Goal: Task Accomplishment & Management: Manage account settings

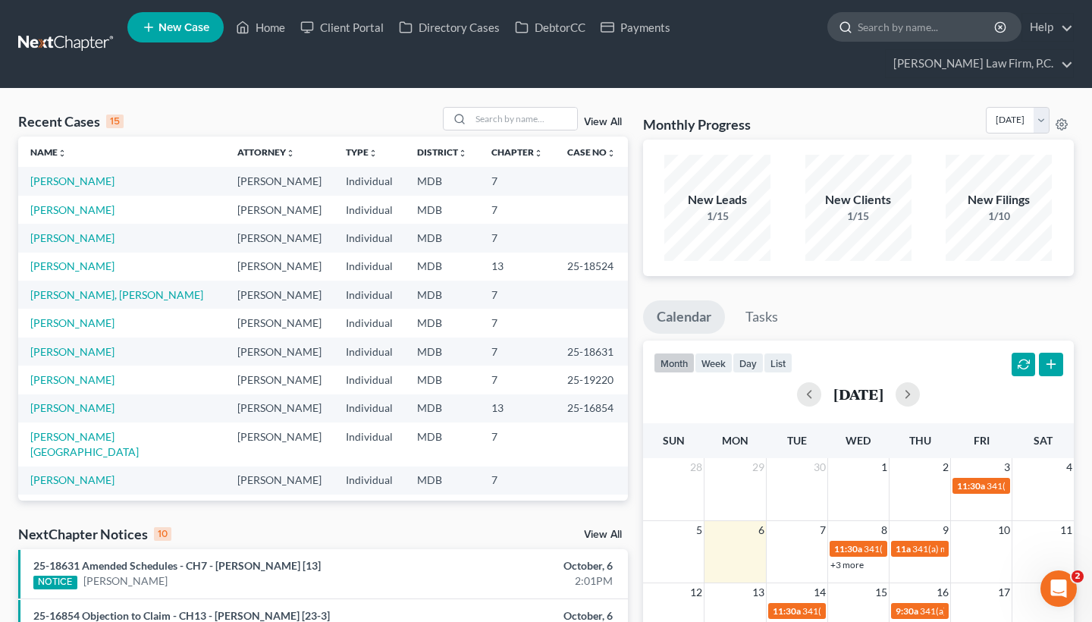
click at [888, 33] on input "search" at bounding box center [927, 27] width 139 height 28
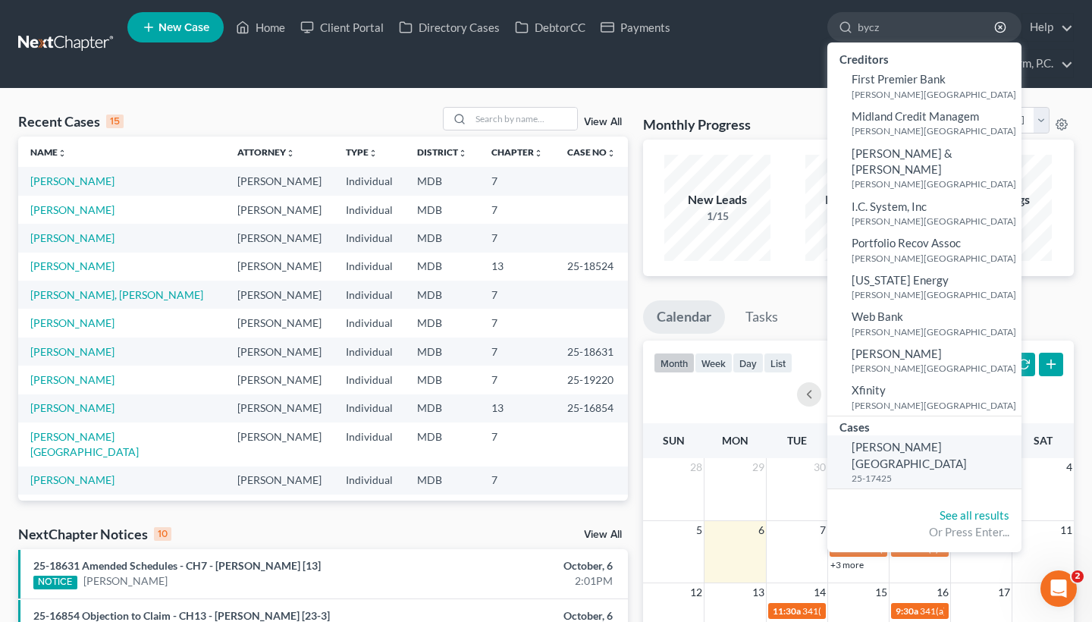
type input "bycz"
click at [895, 440] on span "[PERSON_NAME][GEOGRAPHIC_DATA]" at bounding box center [909, 455] width 115 height 30
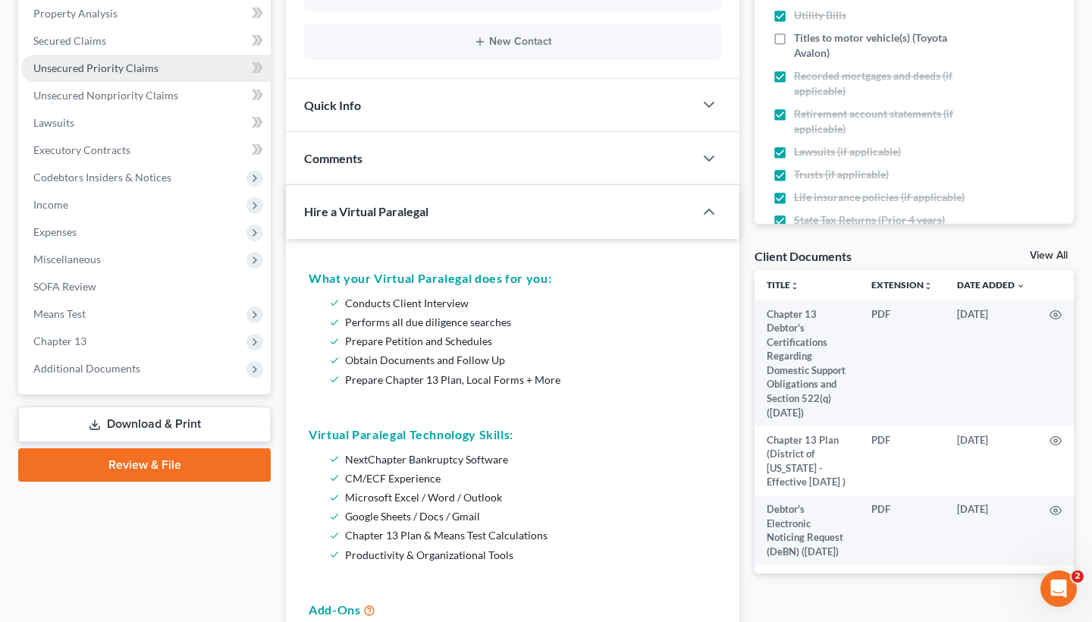
scroll to position [402, 0]
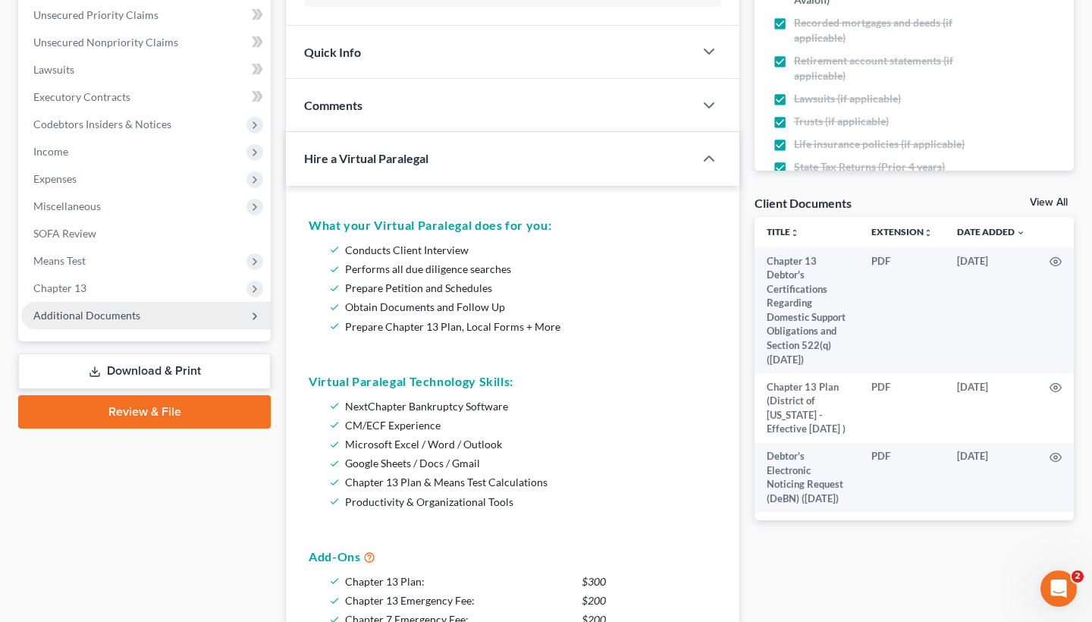
click at [124, 312] on span "Additional Documents" at bounding box center [86, 315] width 107 height 13
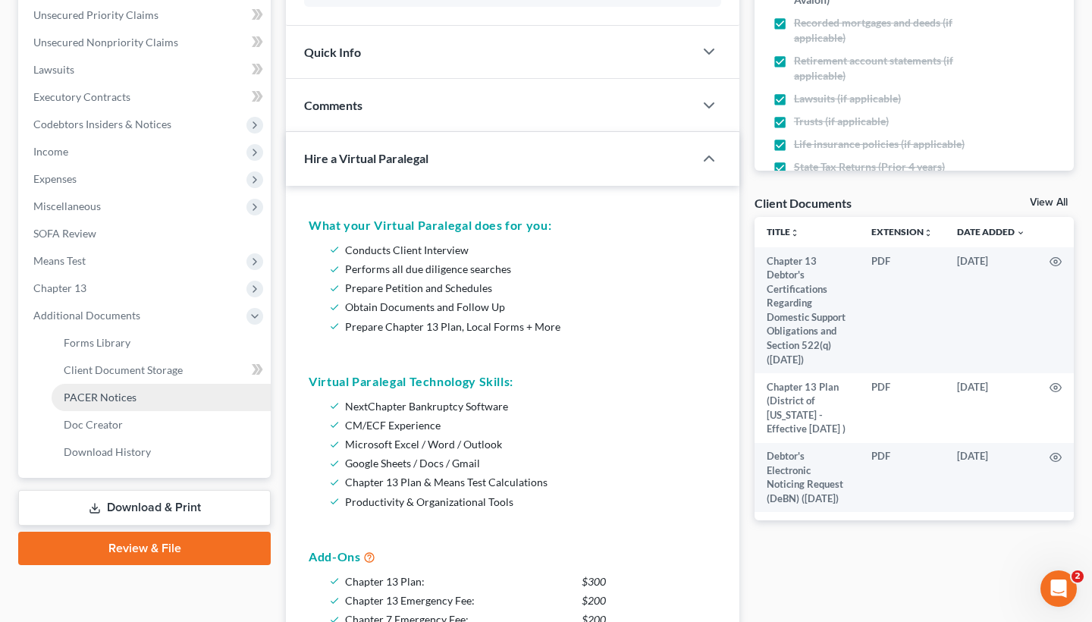
click at [131, 399] on span "PACER Notices" at bounding box center [100, 397] width 73 height 13
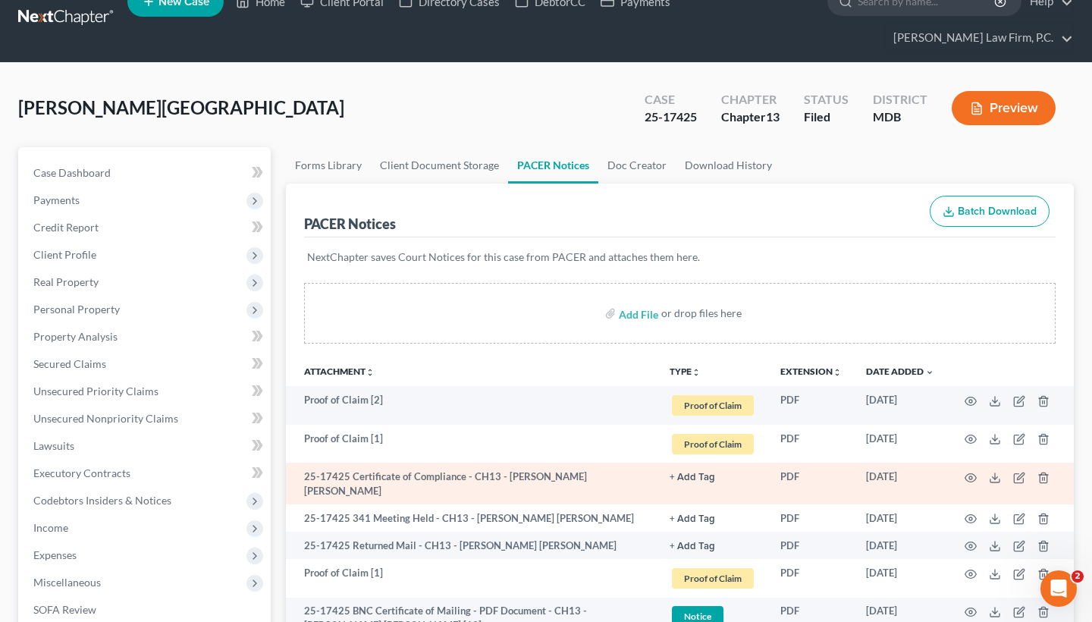
scroll to position [34, 0]
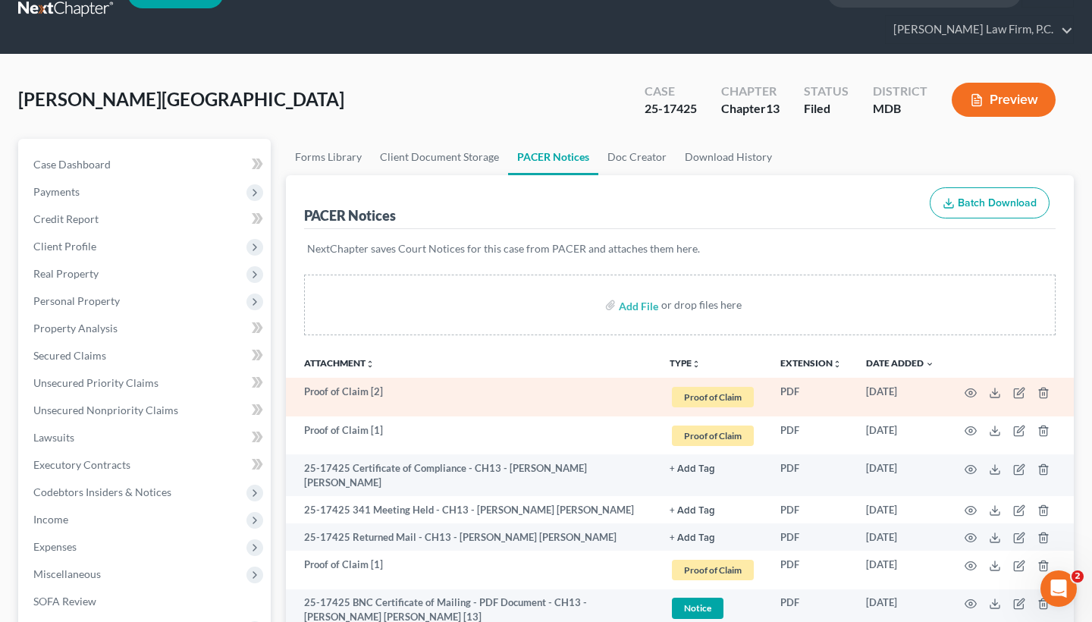
click at [963, 392] on td at bounding box center [1010, 397] width 127 height 39
click at [963, 395] on icon "button" at bounding box center [971, 393] width 12 height 12
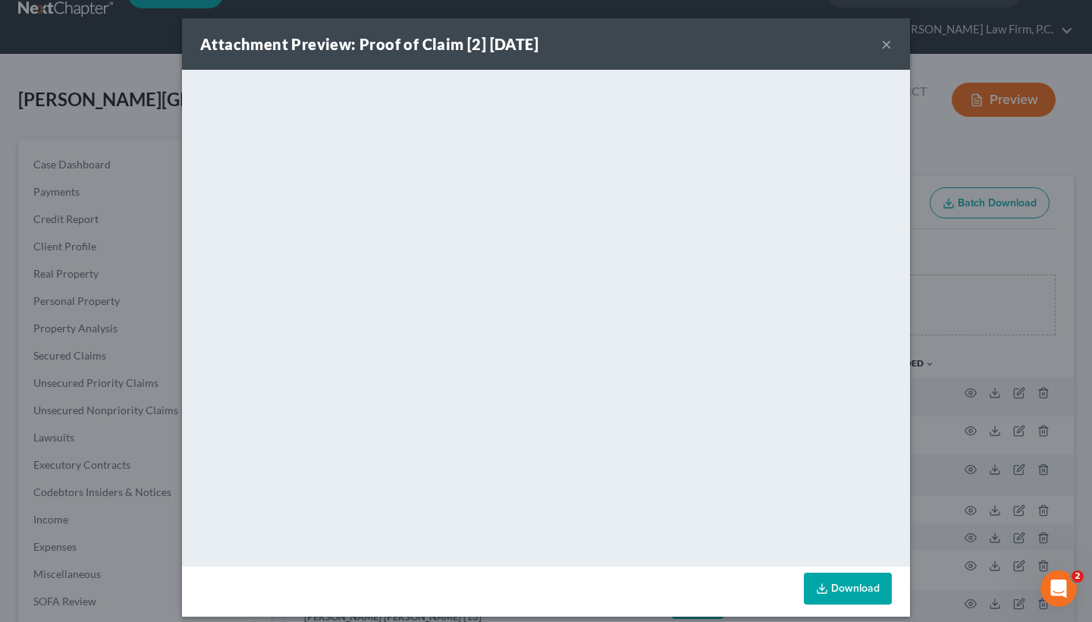
click at [888, 52] on button "×" at bounding box center [887, 44] width 11 height 18
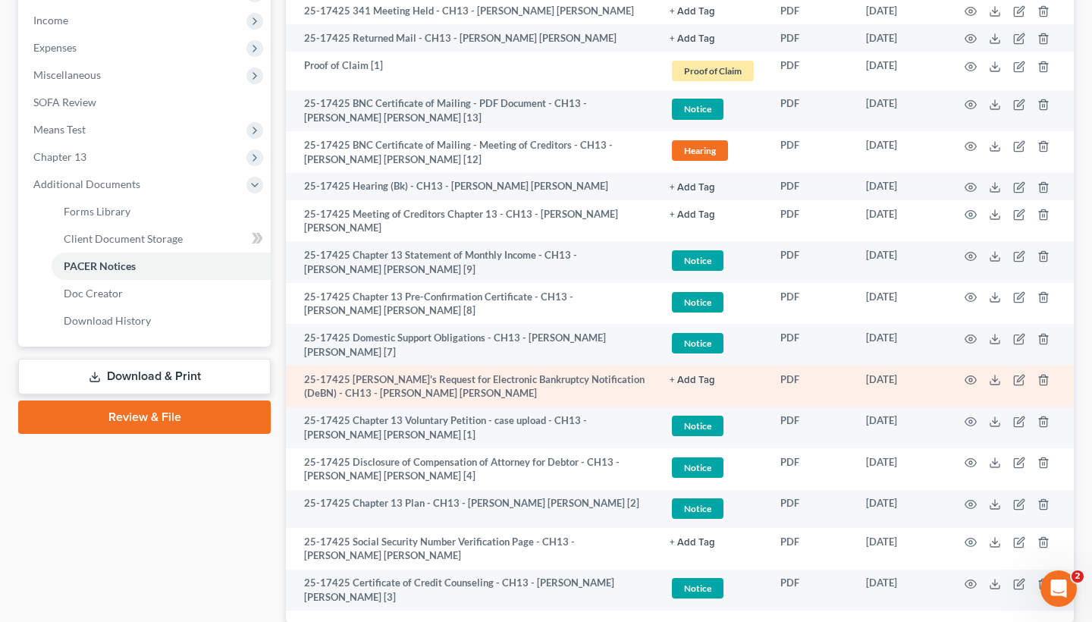
scroll to position [538, 0]
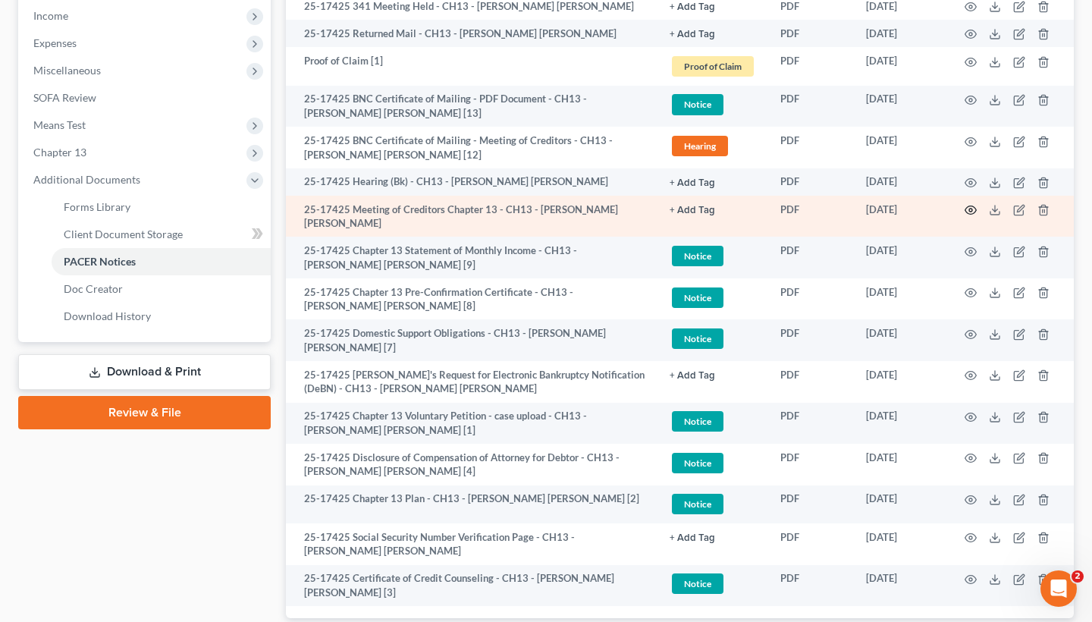
click at [963, 204] on icon "button" at bounding box center [971, 210] width 12 height 12
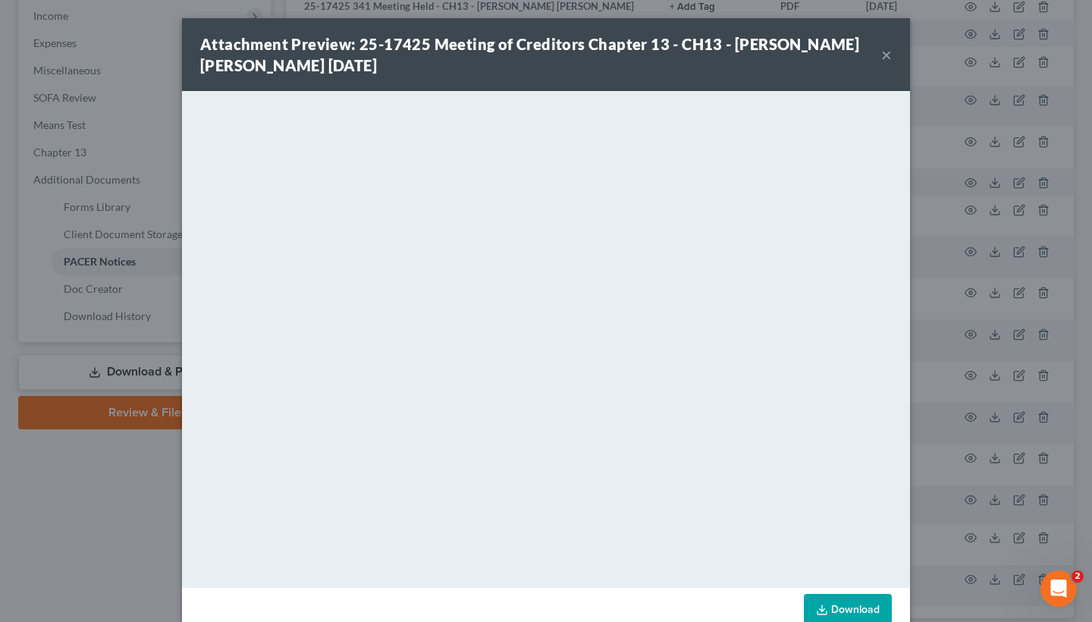
click at [885, 54] on button "×" at bounding box center [887, 55] width 11 height 18
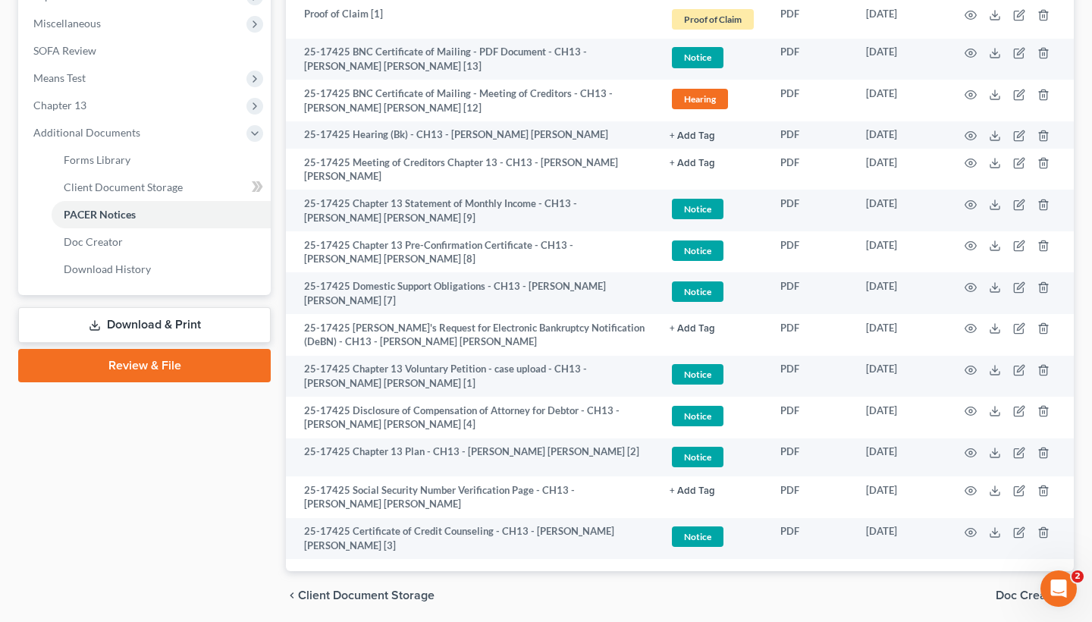
scroll to position [589, 0]
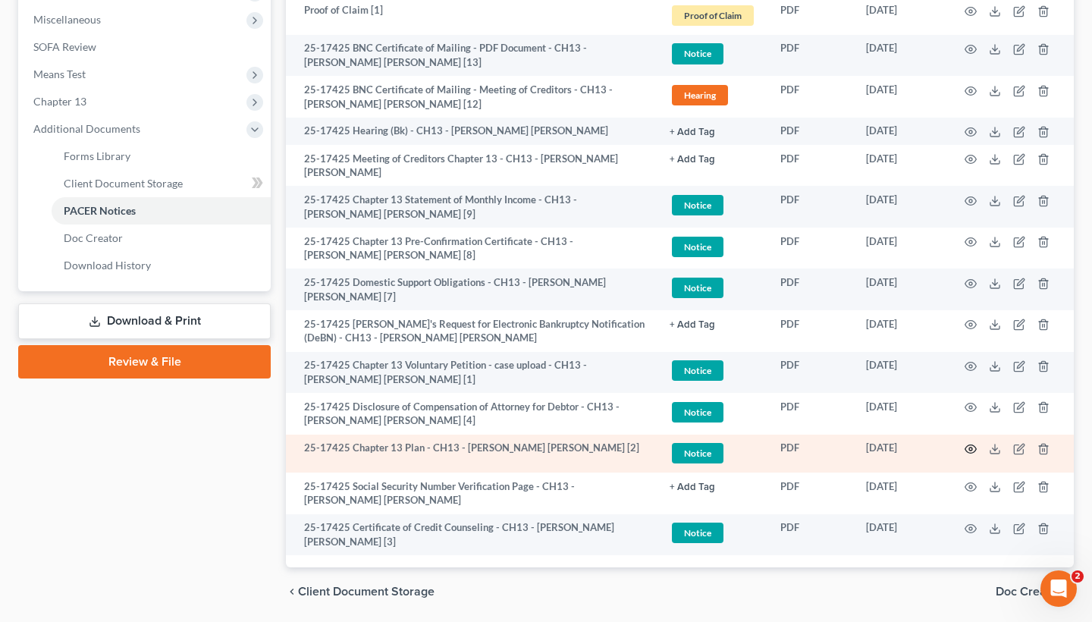
click at [963, 443] on icon "button" at bounding box center [971, 449] width 12 height 12
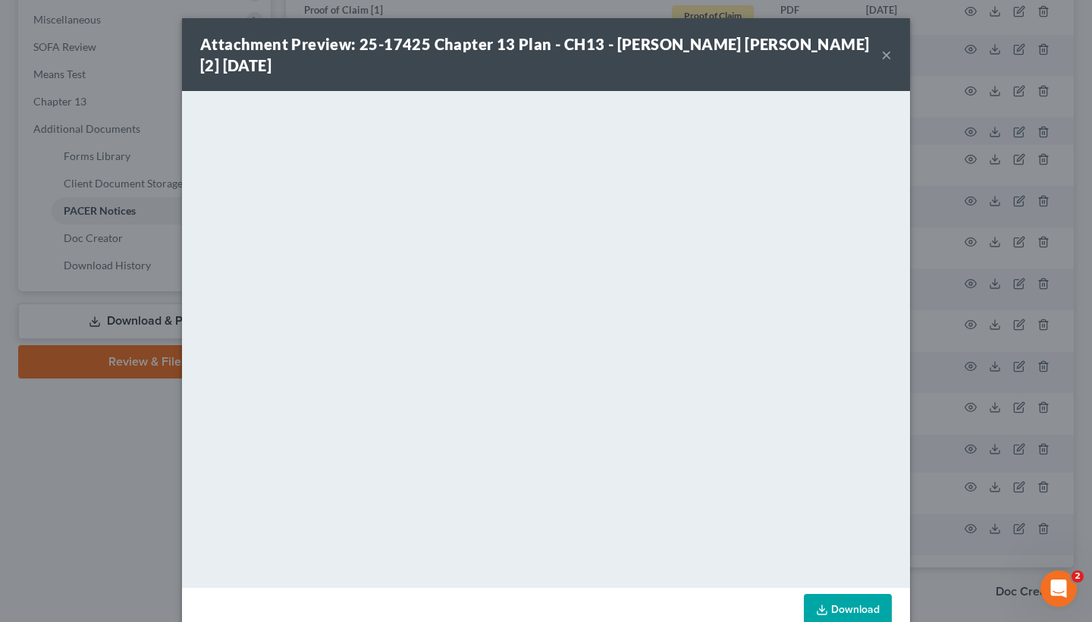
click at [885, 56] on button "×" at bounding box center [887, 55] width 11 height 18
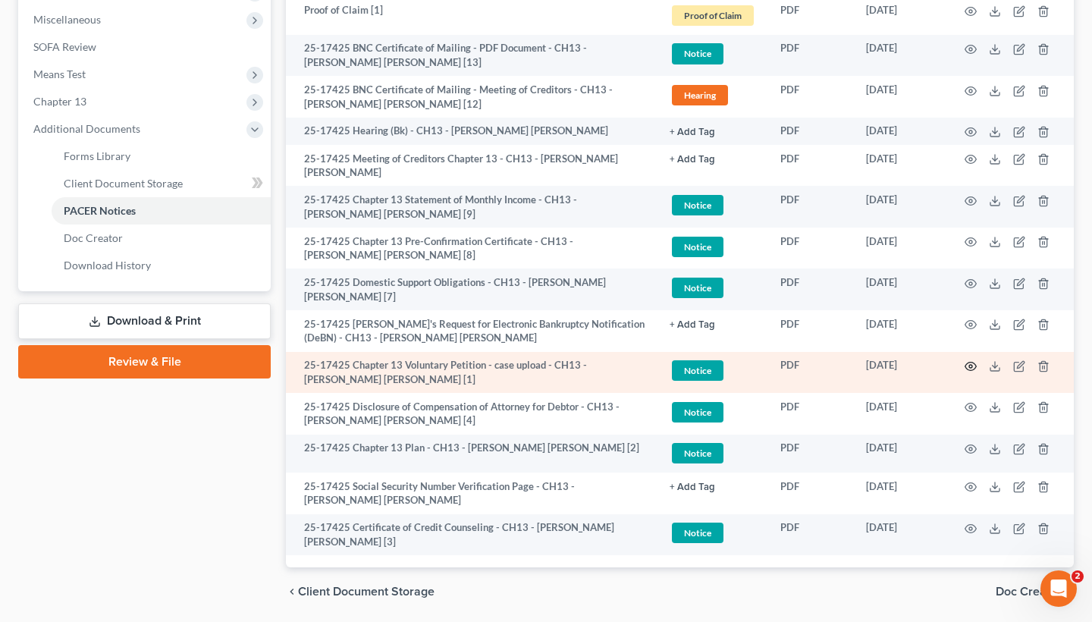
click at [963, 365] on circle "button" at bounding box center [971, 366] width 3 height 3
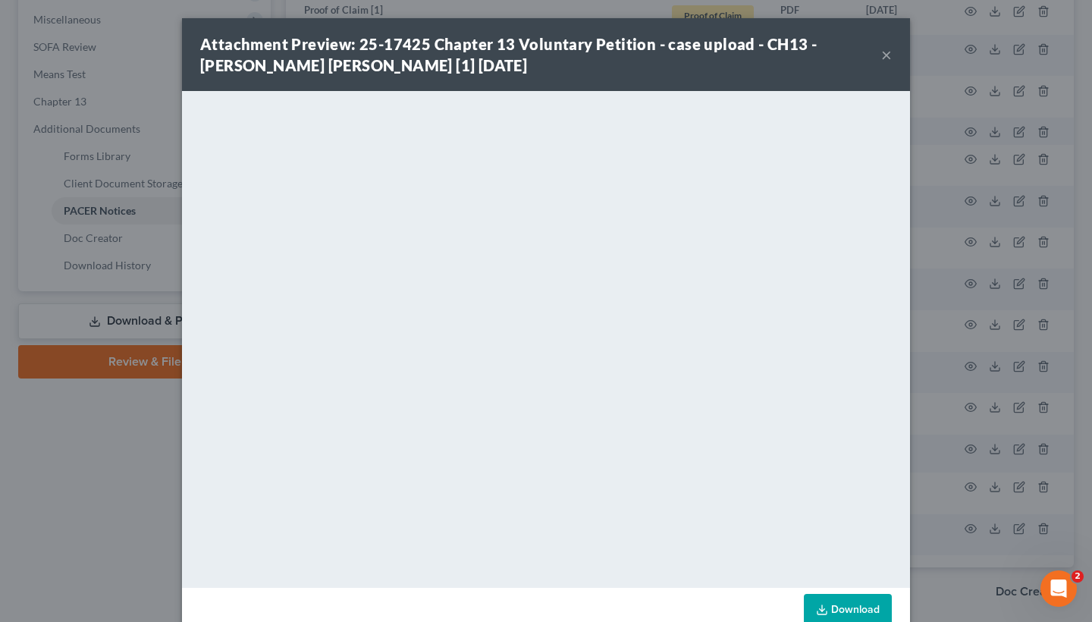
click at [885, 50] on button "×" at bounding box center [887, 55] width 11 height 18
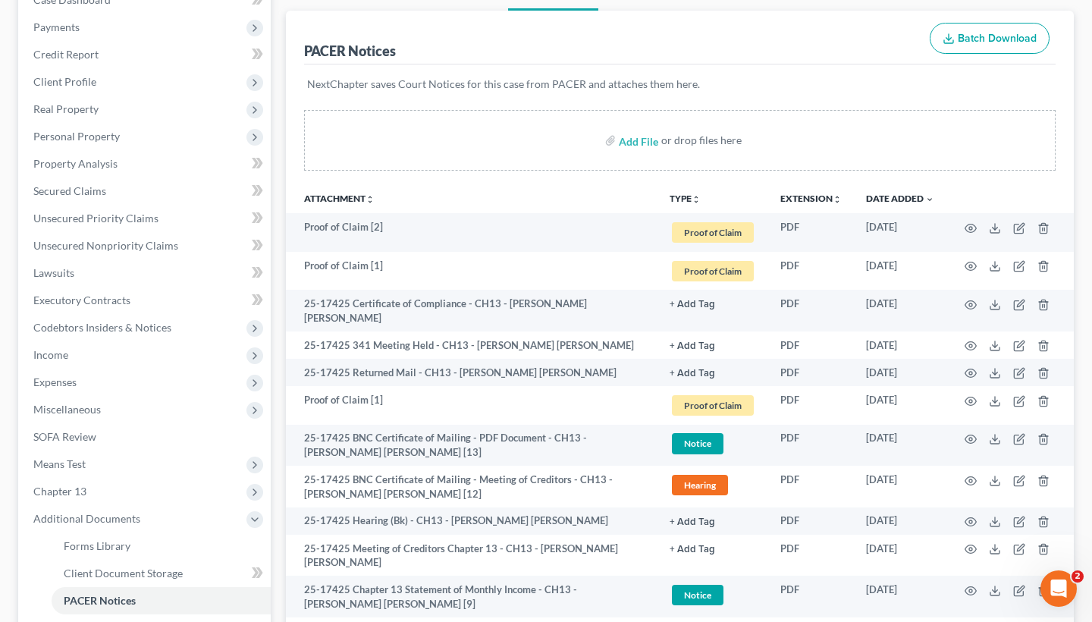
scroll to position [214, 0]
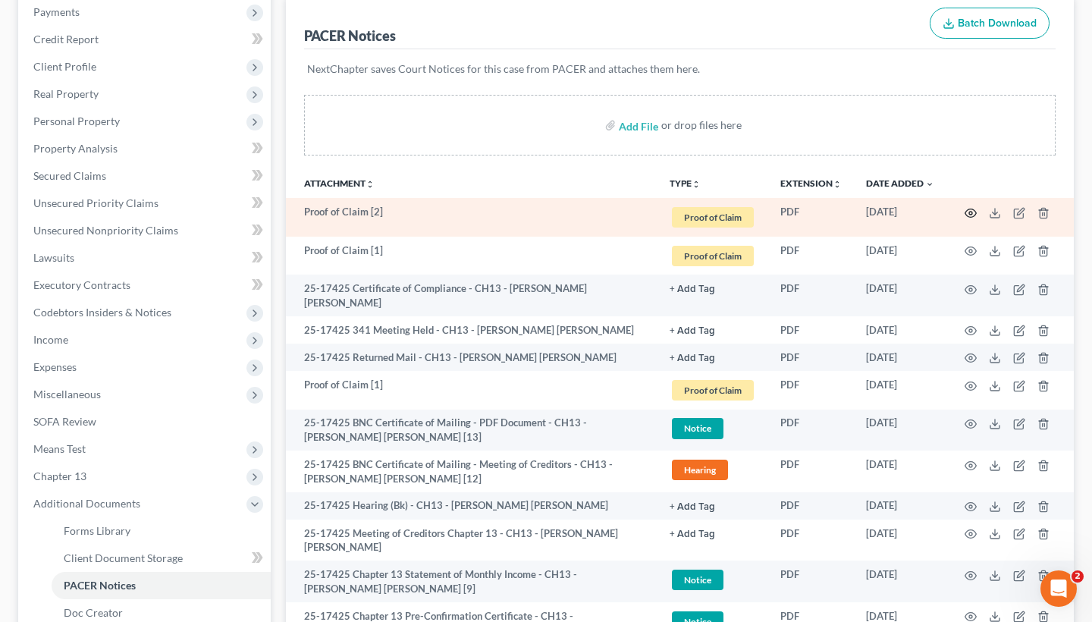
click at [963, 216] on icon "button" at bounding box center [971, 213] width 12 height 12
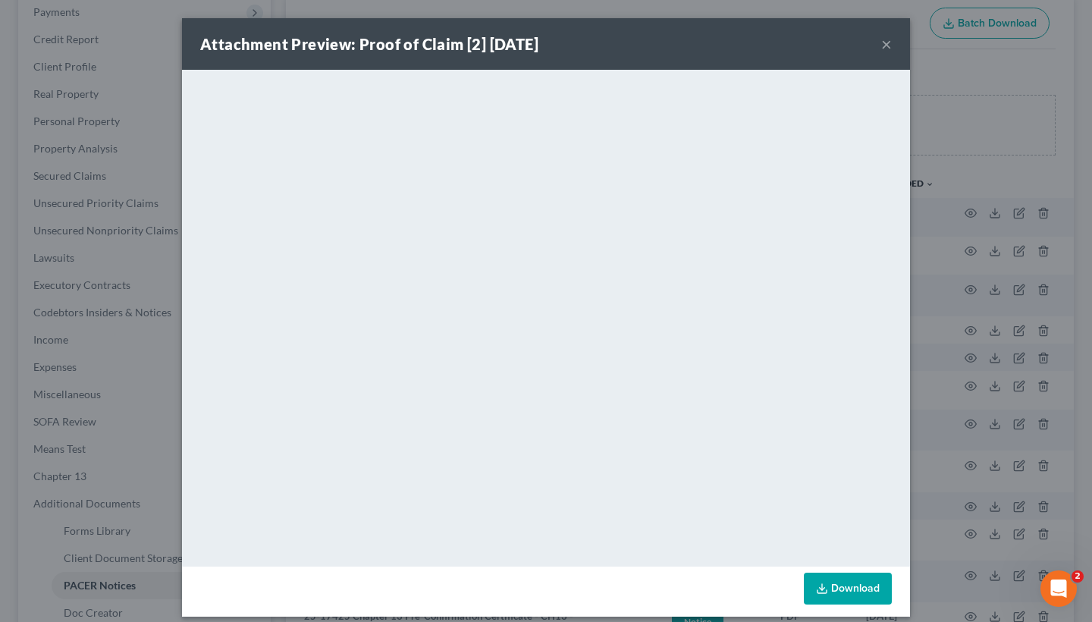
click at [891, 48] on button "×" at bounding box center [887, 44] width 11 height 18
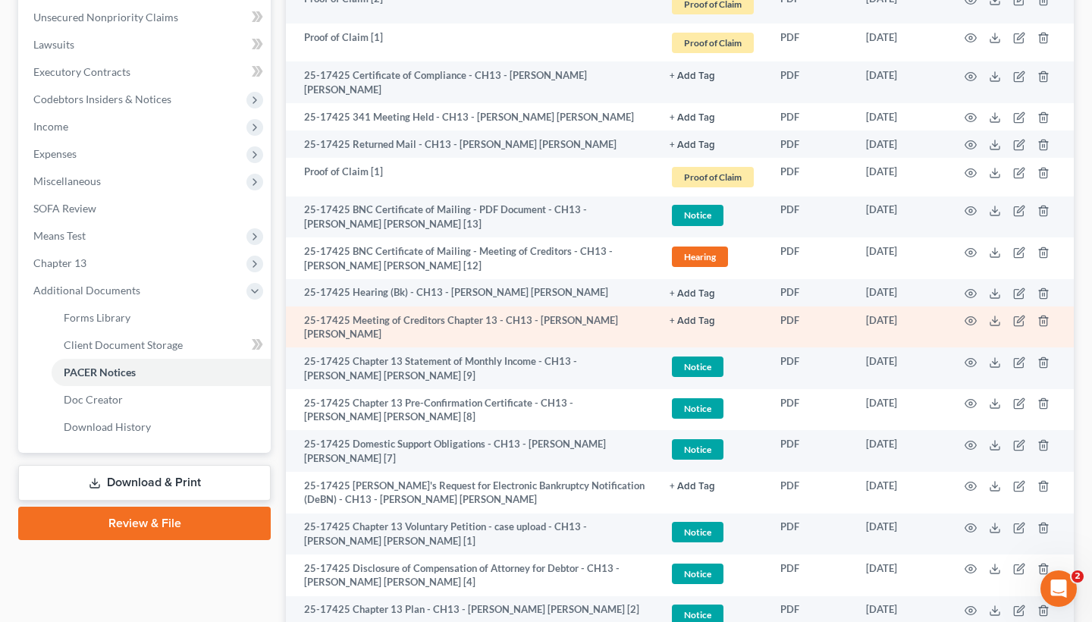
scroll to position [428, 0]
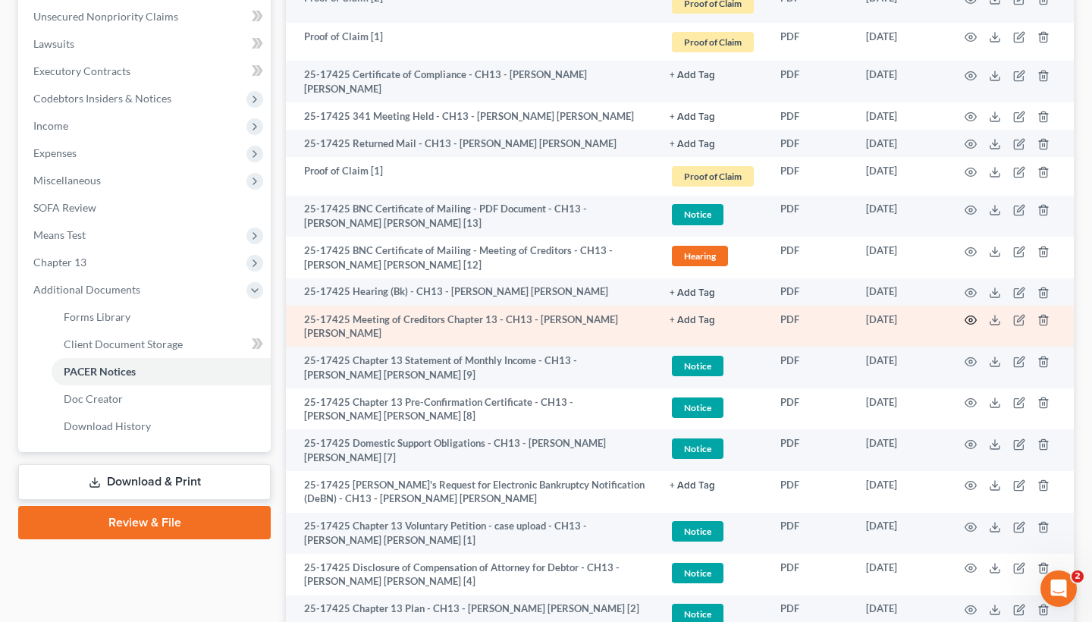
click at [963, 316] on icon "button" at bounding box center [971, 320] width 11 height 8
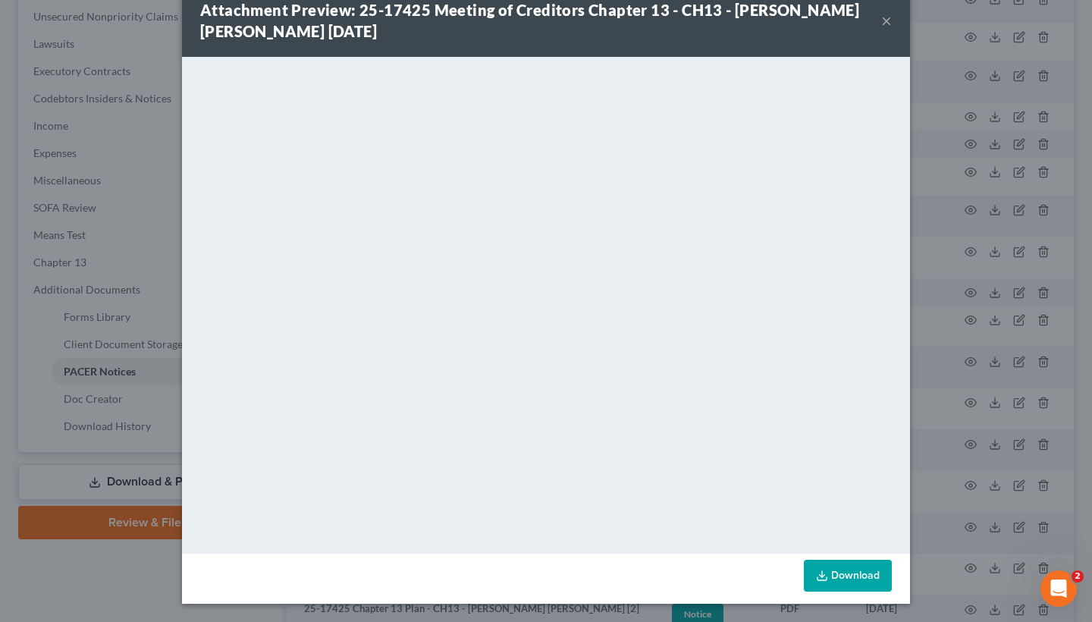
scroll to position [34, 0]
click at [891, 24] on button "×" at bounding box center [887, 20] width 11 height 18
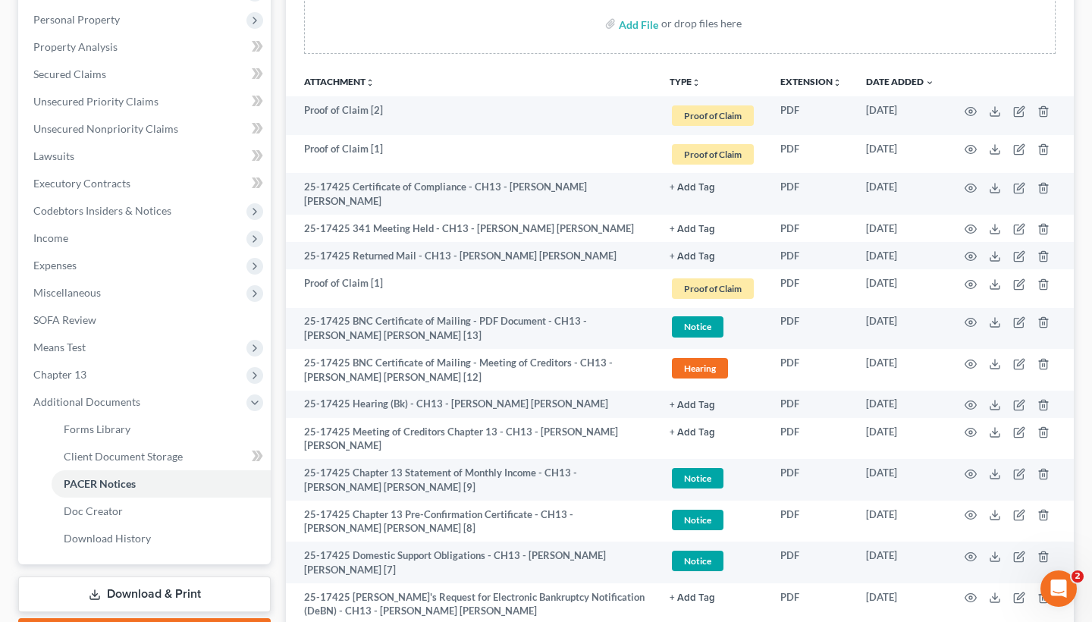
scroll to position [314, 0]
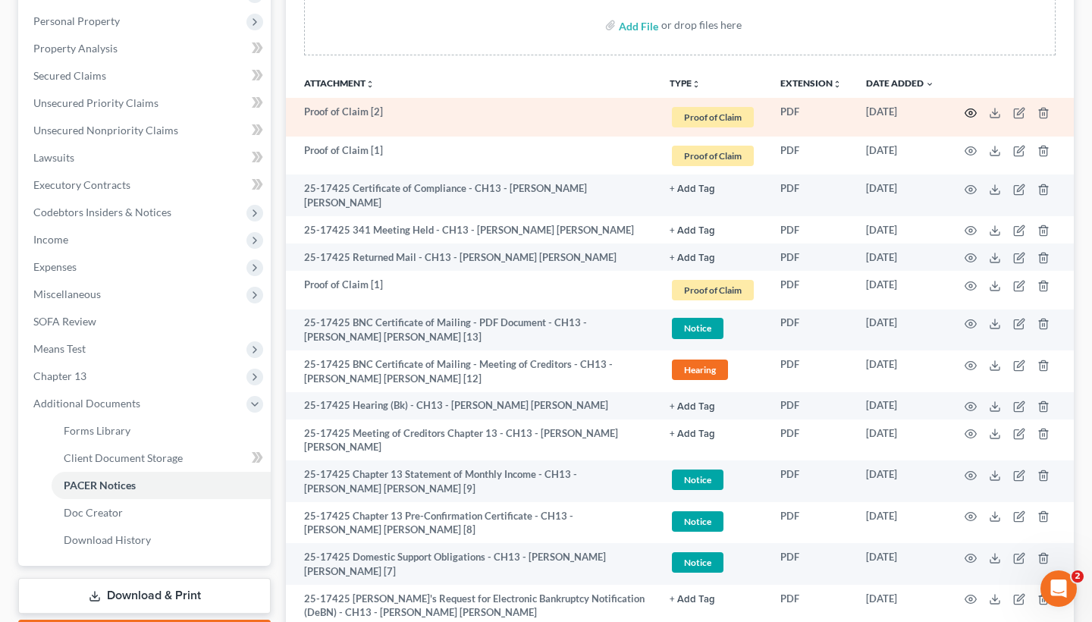
click at [963, 114] on circle "button" at bounding box center [971, 113] width 3 height 3
